Goal: Task Accomplishment & Management: Complete application form

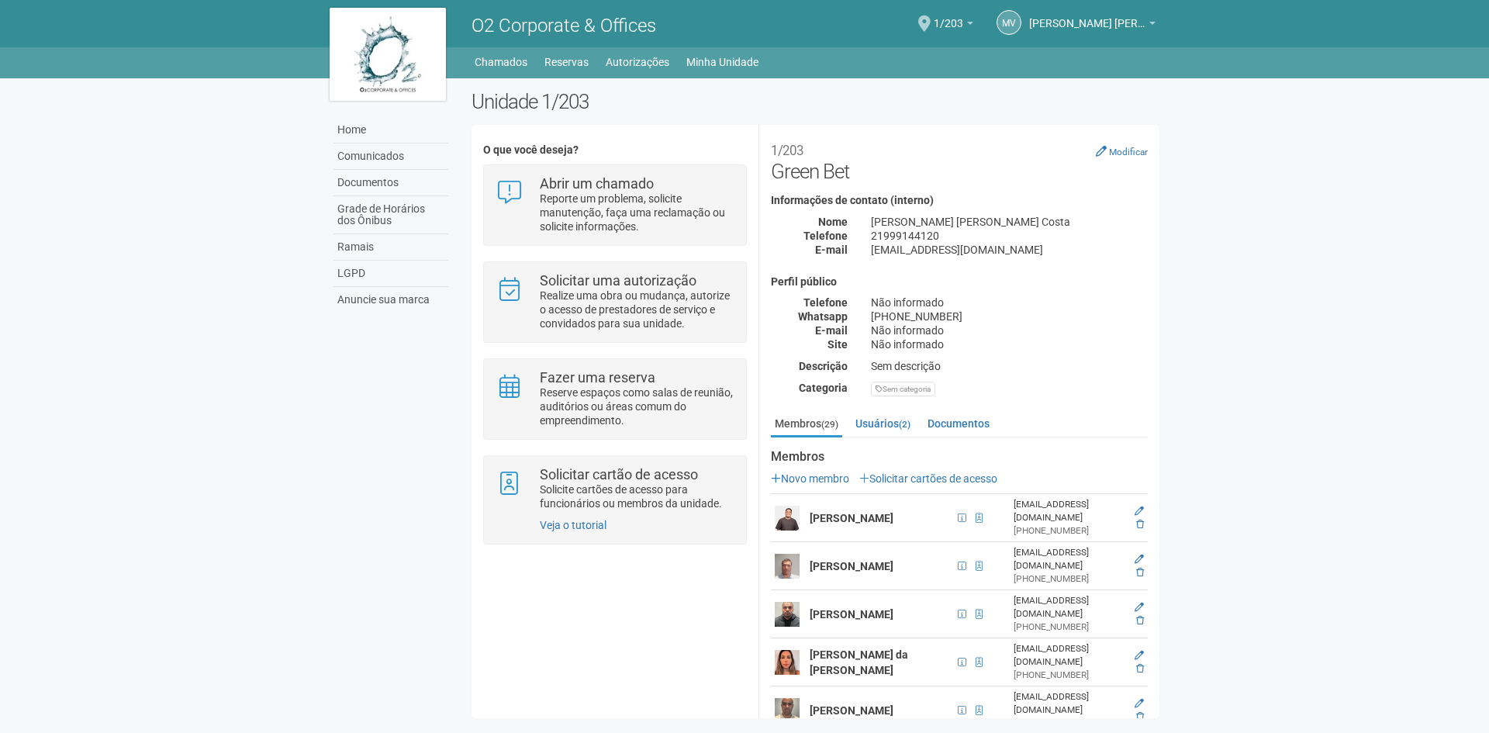
click at [973, 474] on link "Solicitar cartões de acesso" at bounding box center [928, 478] width 138 height 12
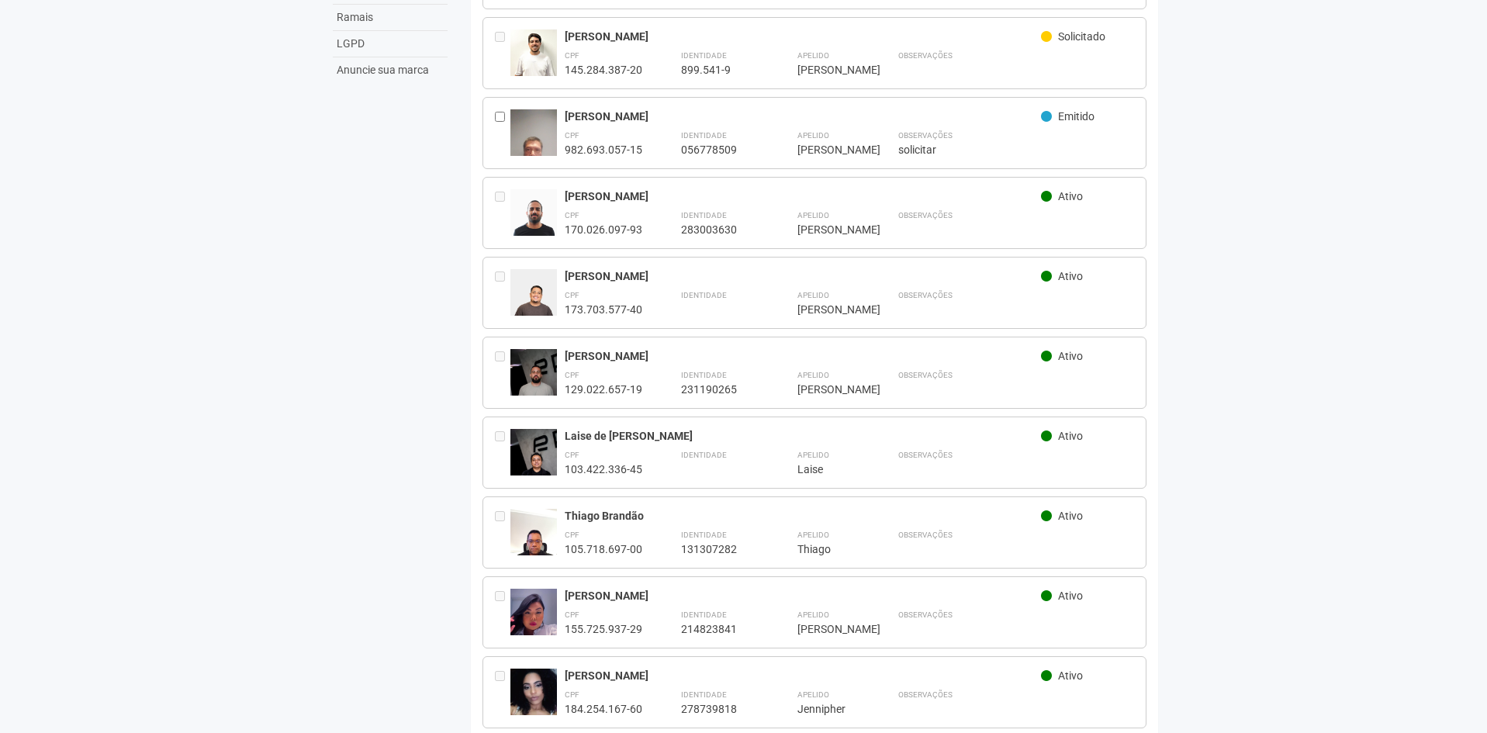
scroll to position [233, 0]
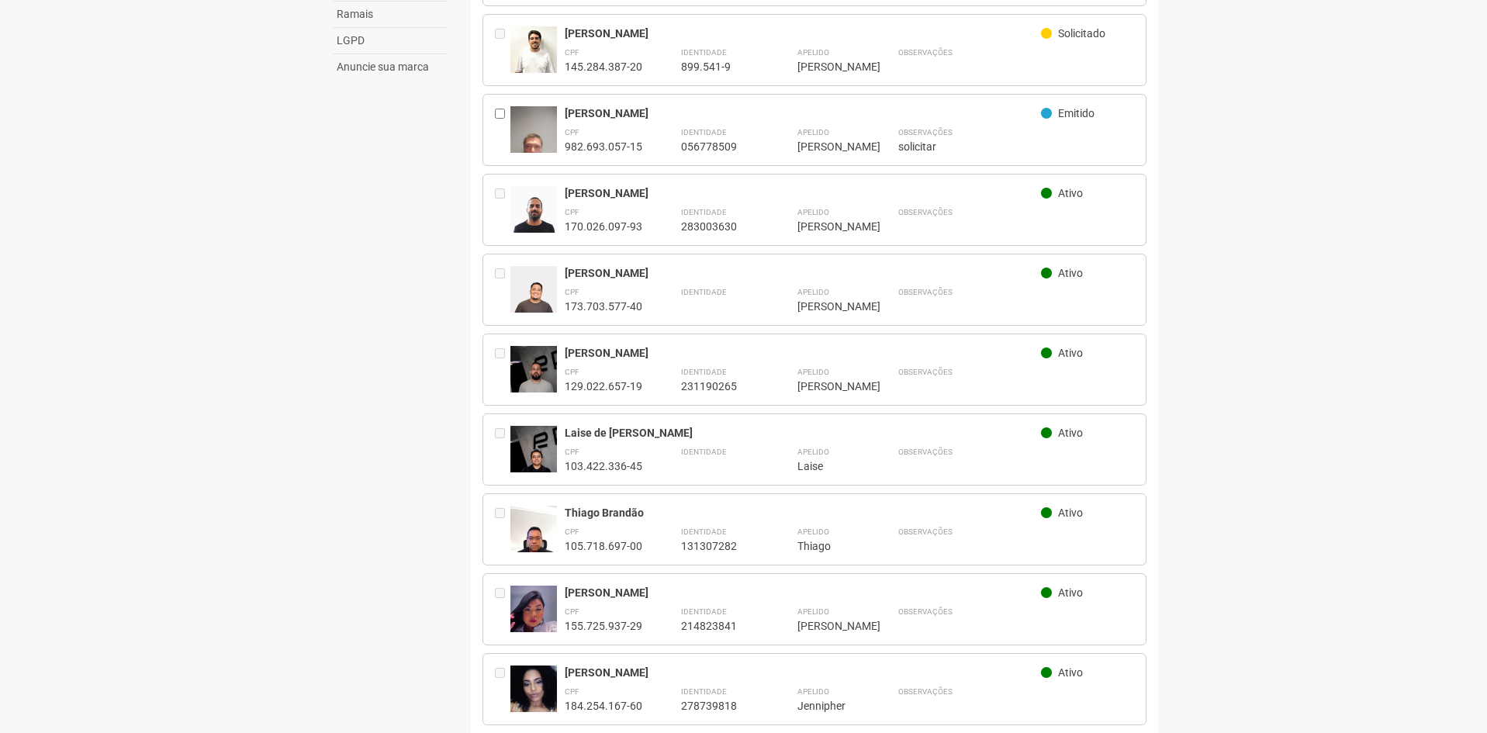
click at [656, 390] on div "Marcos Paulo Tristão da Silva Ativo CPF 129.022.657-19 Identidade 231190265 Ape…" at bounding box center [814, 370] width 665 height 72
click at [662, 335] on div "Marcos Paulo Tristão da Silva Ativo CPF 129.022.657-19 Identidade 231190265 Ape…" at bounding box center [814, 370] width 665 height 72
click at [523, 353] on img at bounding box center [533, 381] width 47 height 70
click at [610, 355] on div "[PERSON_NAME] [PERSON_NAME]" at bounding box center [803, 353] width 477 height 14
click at [632, 346] on div "[PERSON_NAME] [PERSON_NAME]" at bounding box center [803, 353] width 477 height 14
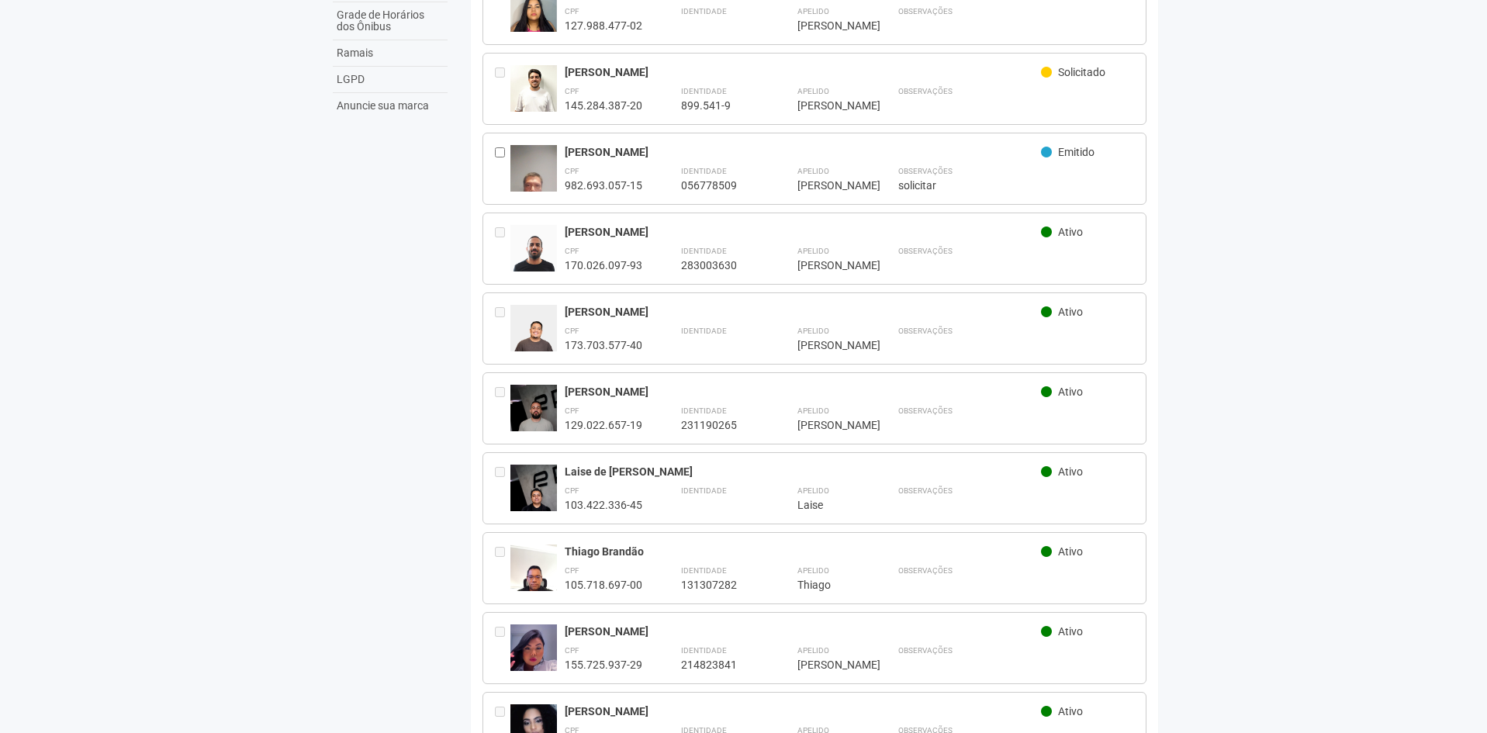
scroll to position [0, 0]
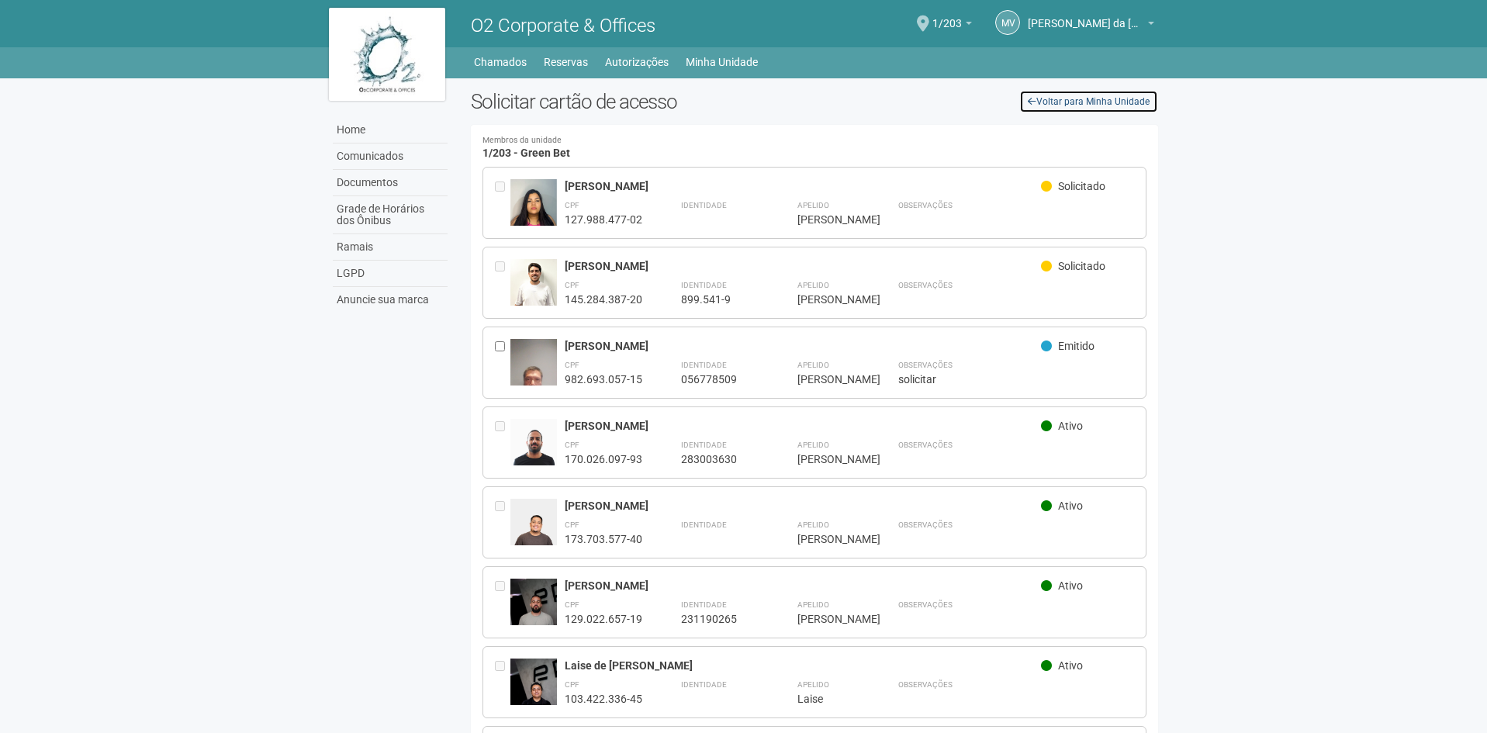
click at [1104, 107] on link "Voltar para Minha Unidade" at bounding box center [1088, 101] width 139 height 23
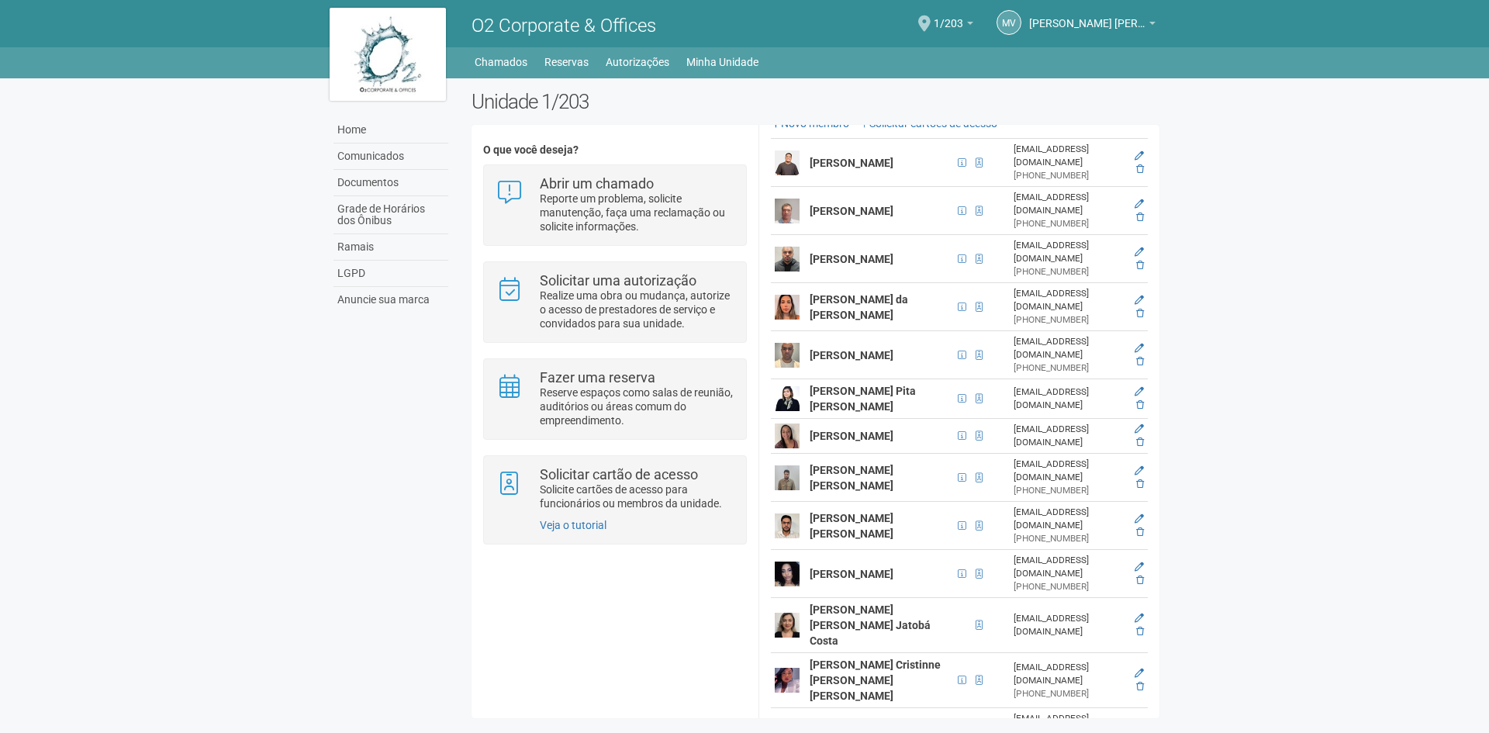
scroll to position [155, 0]
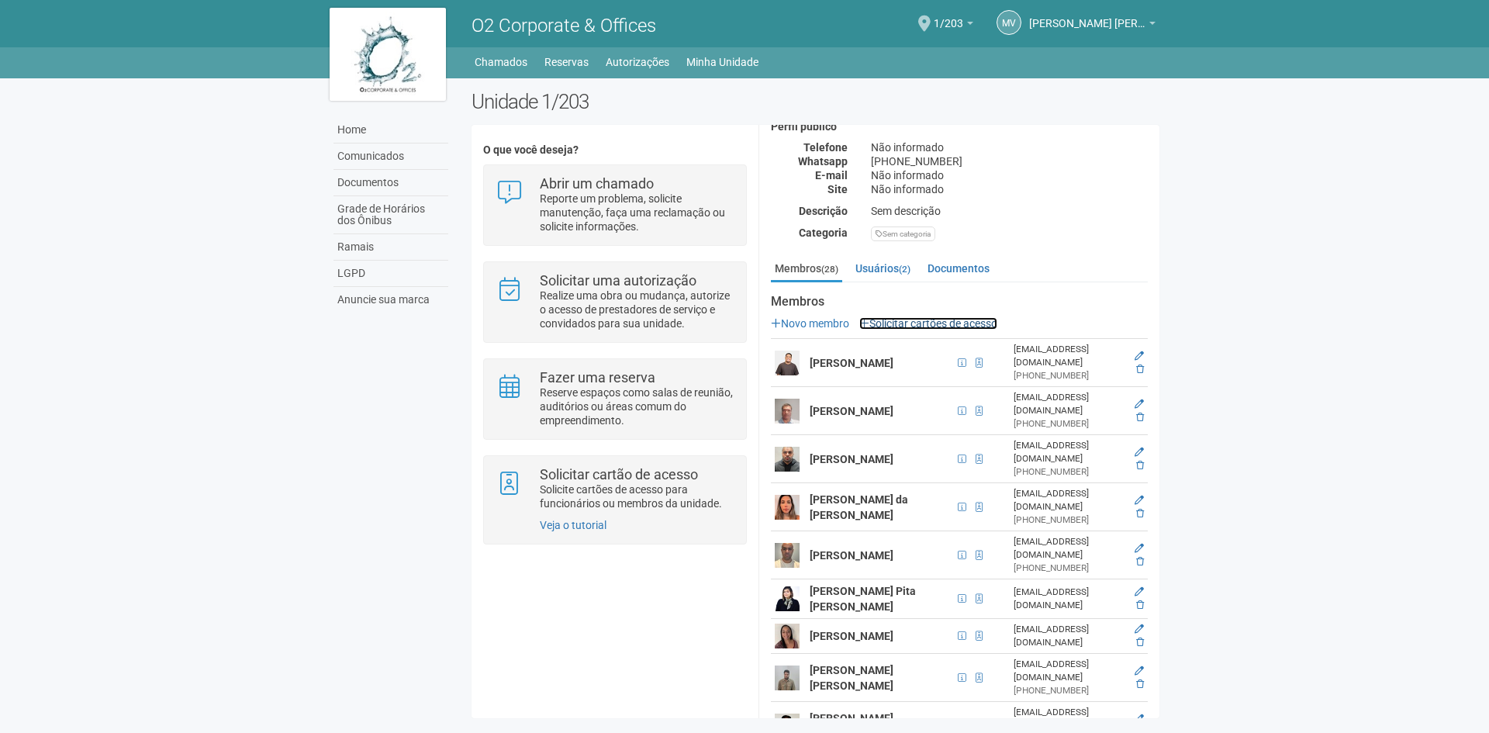
click at [924, 317] on link "Solicitar cartões de acesso" at bounding box center [928, 323] width 138 height 12
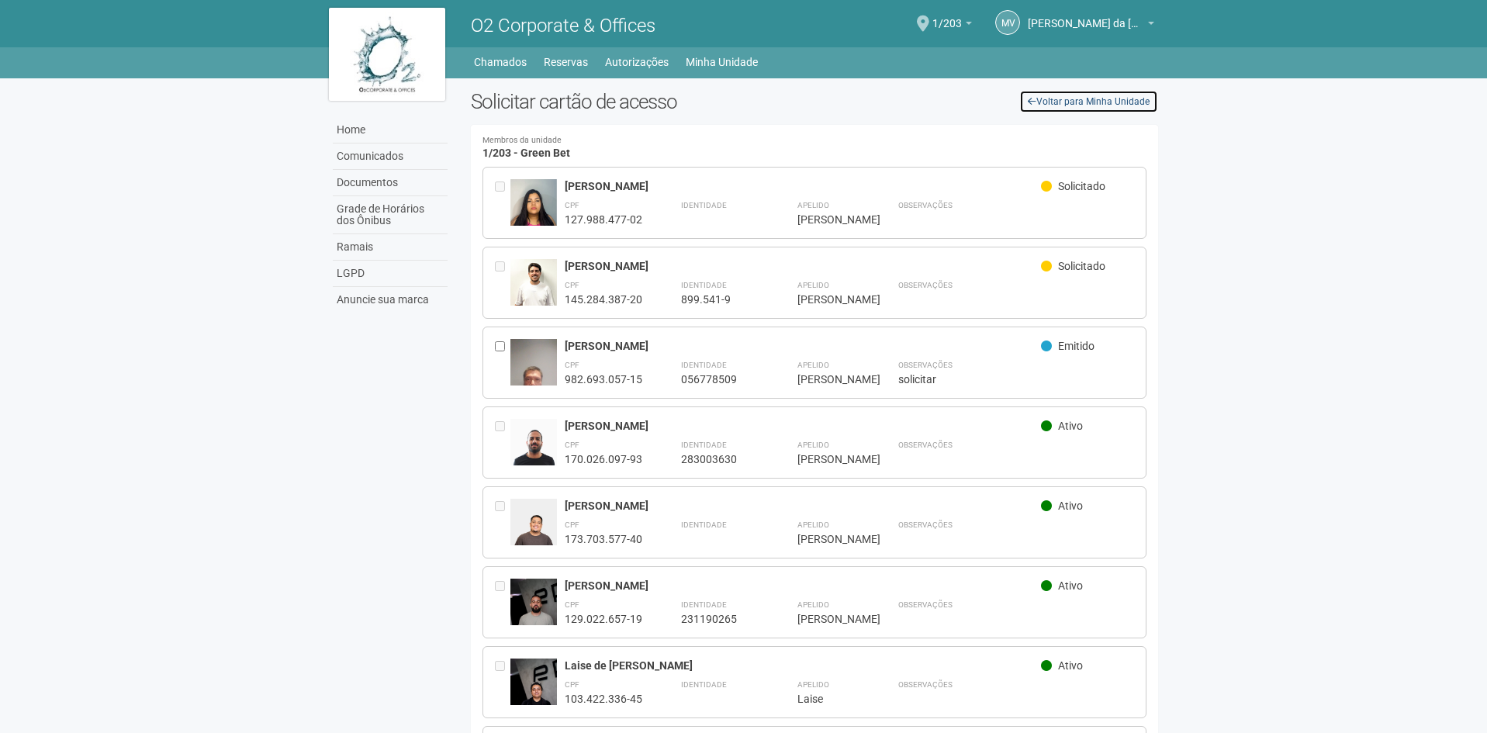
click at [1095, 105] on link "Voltar para Minha Unidade" at bounding box center [1088, 101] width 139 height 23
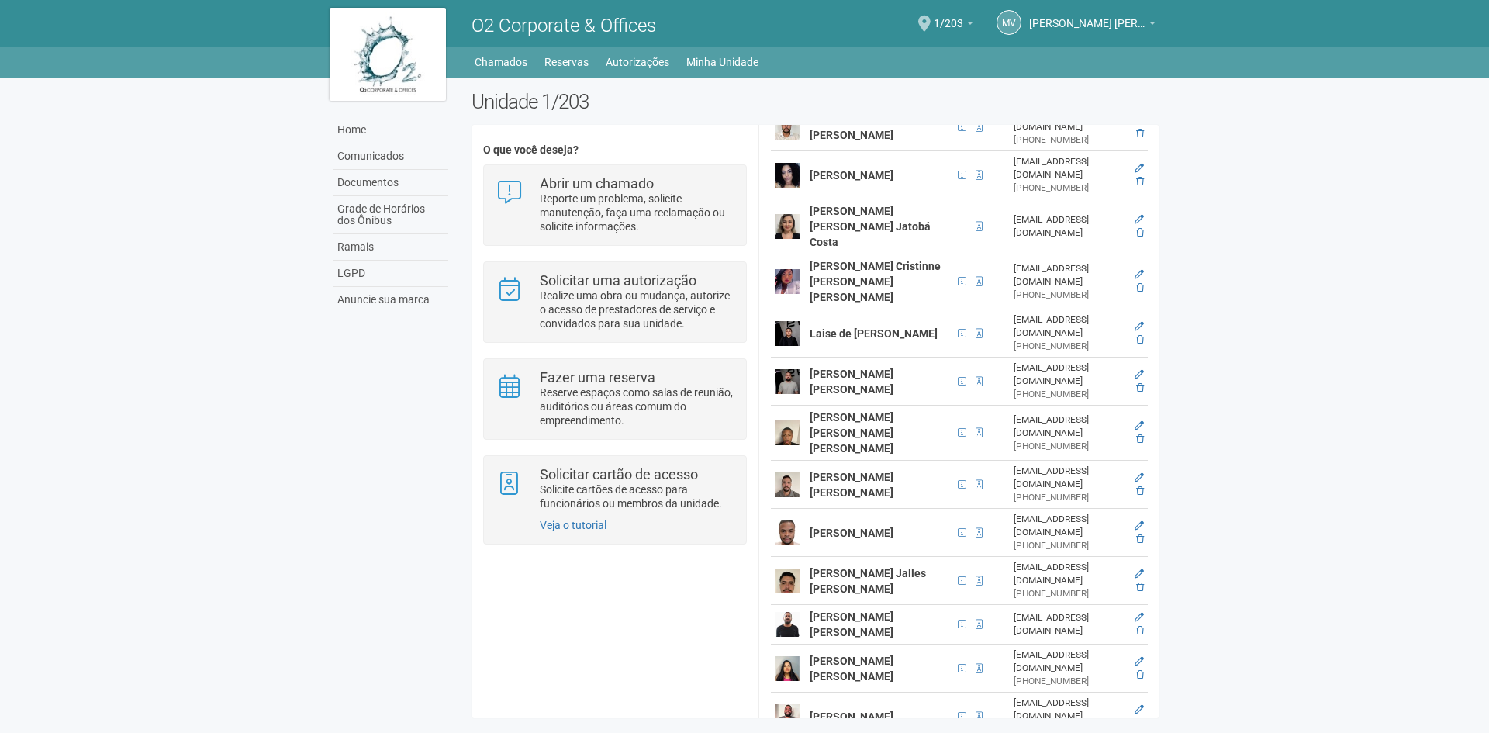
scroll to position [776, 0]
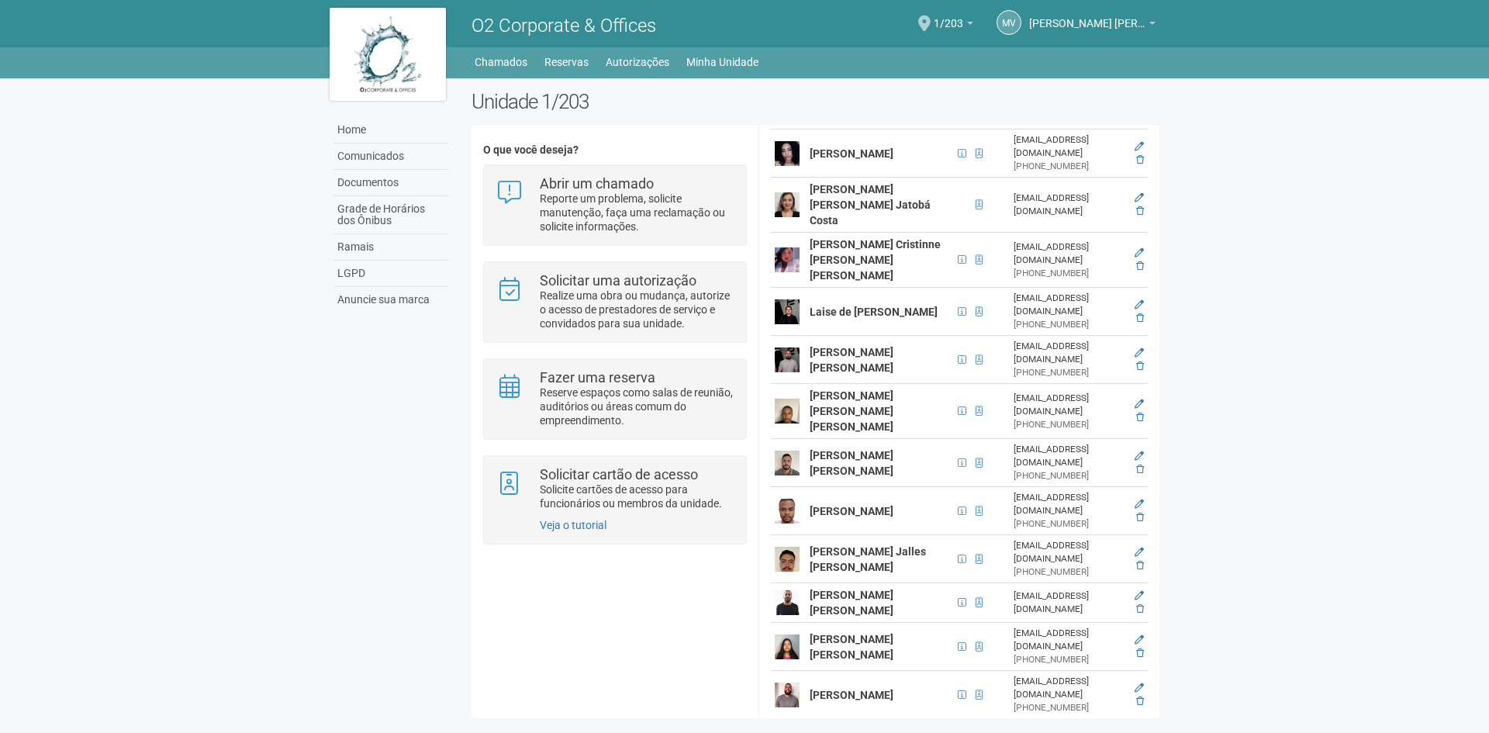
drag, startPoint x: 973, startPoint y: 287, endPoint x: 1049, endPoint y: 289, distance: 76.0
click at [1049, 366] on div "[PHONE_NUMBER]" at bounding box center [1069, 372] width 111 height 13
copy div "97661-3256"
drag, startPoint x: 954, startPoint y: 272, endPoint x: 1108, endPoint y: 271, distance: 154.4
click at [1108, 336] on td "[EMAIL_ADDRESS][DOMAIN_NAME] [PHONE_NUMBER]" at bounding box center [1069, 360] width 119 height 48
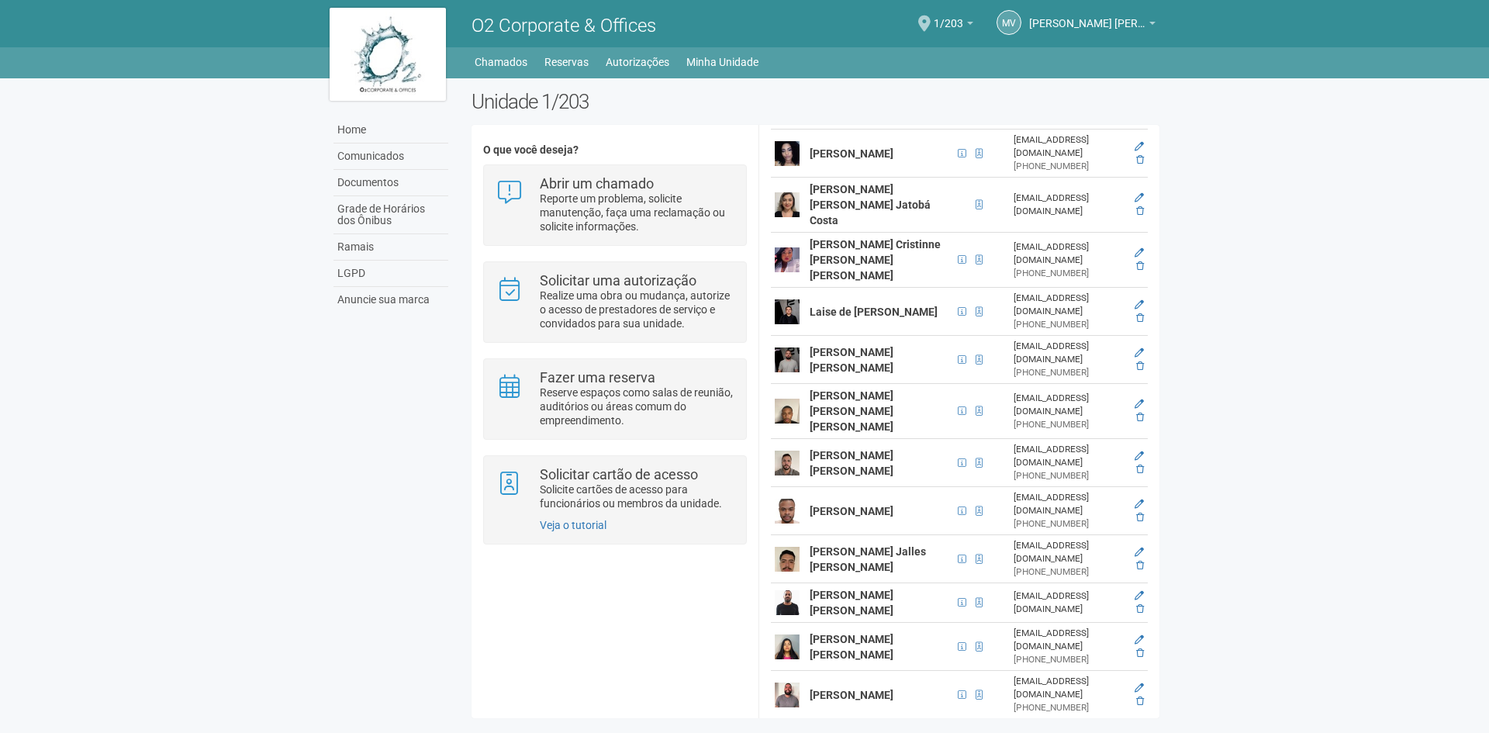
copy div "[EMAIL_ADDRESS][DOMAIN_NAME]"
